Goal: Task Accomplishment & Management: Manage account settings

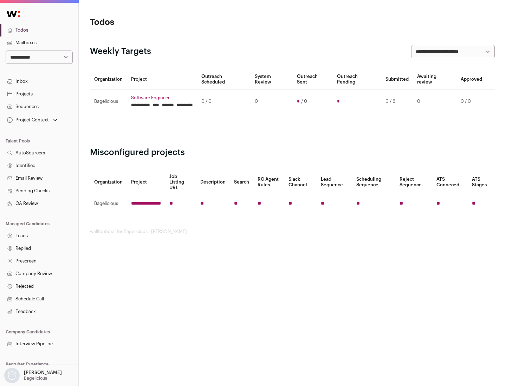
click at [39, 94] on link "Projects" at bounding box center [39, 94] width 78 height 13
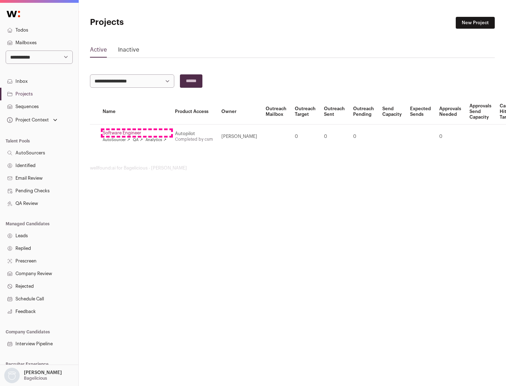
click at [137, 133] on link "Software Engineer" at bounding box center [135, 133] width 64 height 6
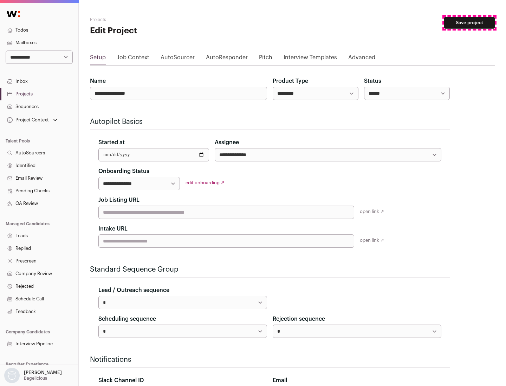
click at [469, 23] on button "Save project" at bounding box center [469, 23] width 51 height 12
